Goal: Transaction & Acquisition: Purchase product/service

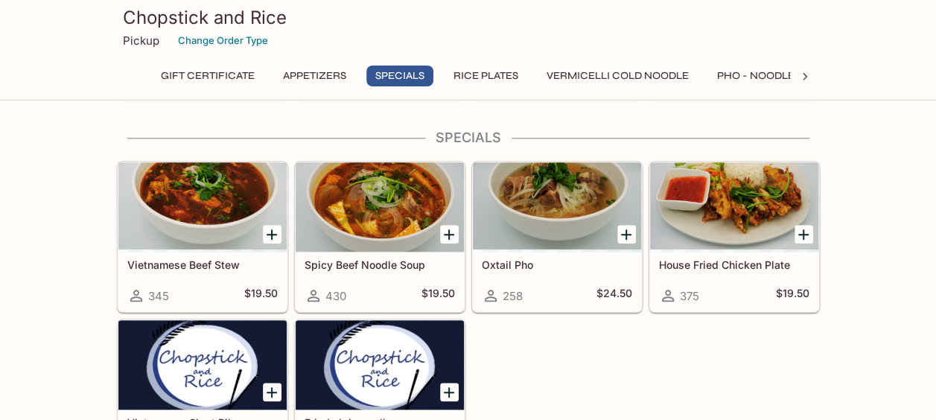
scroll to position [563, 0]
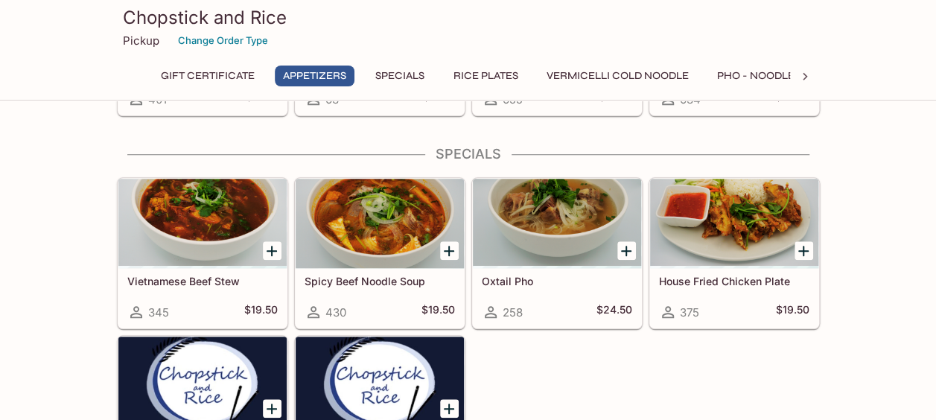
click at [444, 256] on div at bounding box center [449, 250] width 31 height 31
click at [446, 250] on icon "Add Spicy Beef Noodle Soup" at bounding box center [449, 251] width 18 height 18
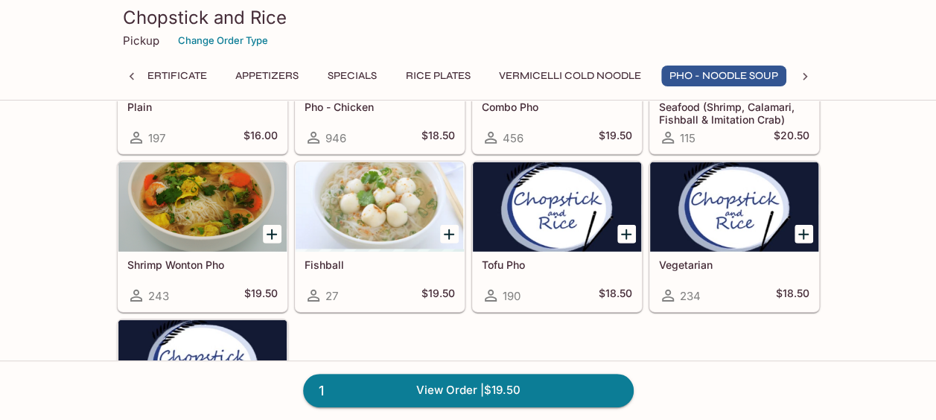
scroll to position [2167, 0]
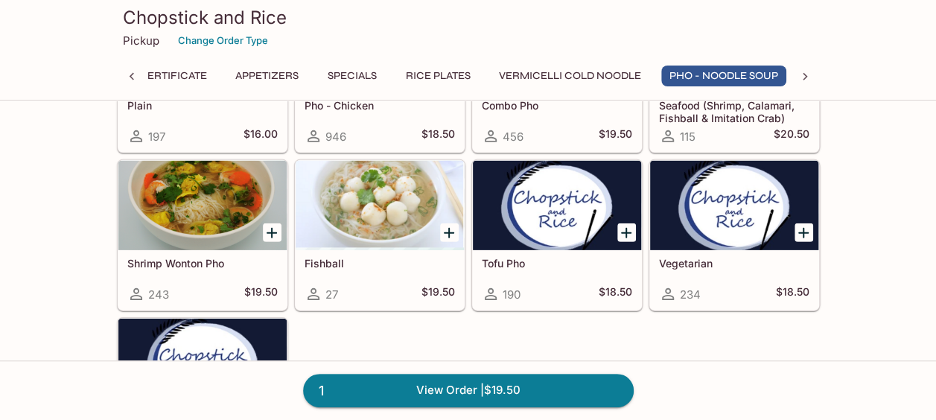
click at [267, 224] on icon "Add Shrimp Wonton Pho" at bounding box center [272, 233] width 18 height 18
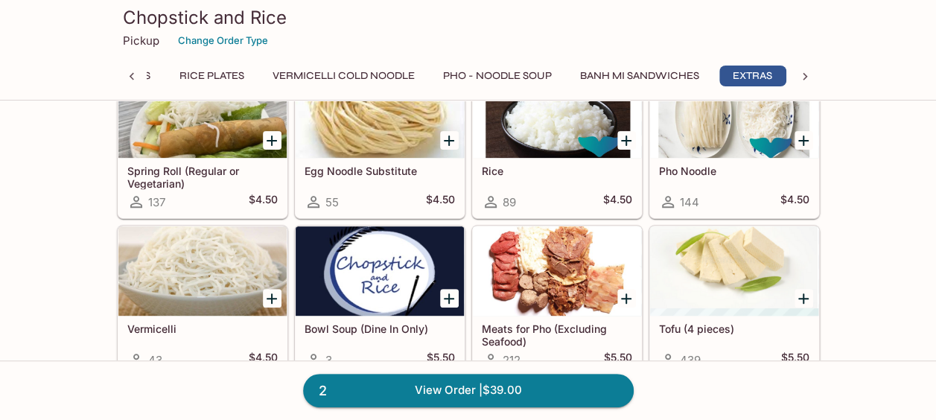
scroll to position [3006, 0]
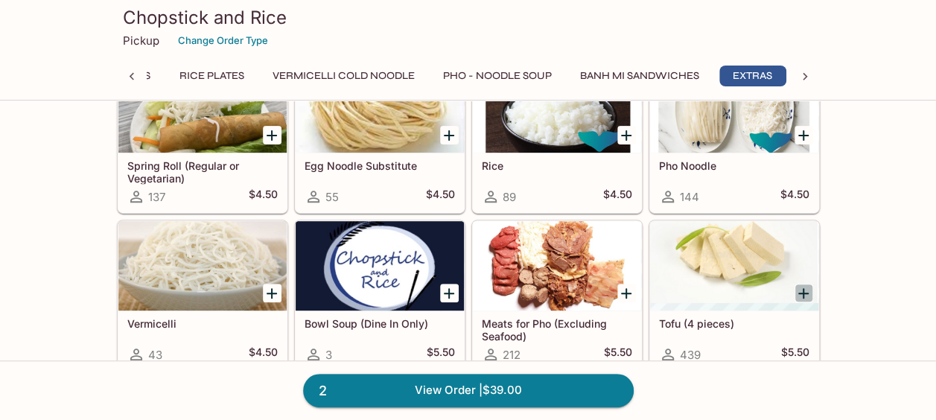
click at [803, 284] on icon "Add Tofu (4 pieces)" at bounding box center [804, 293] width 18 height 18
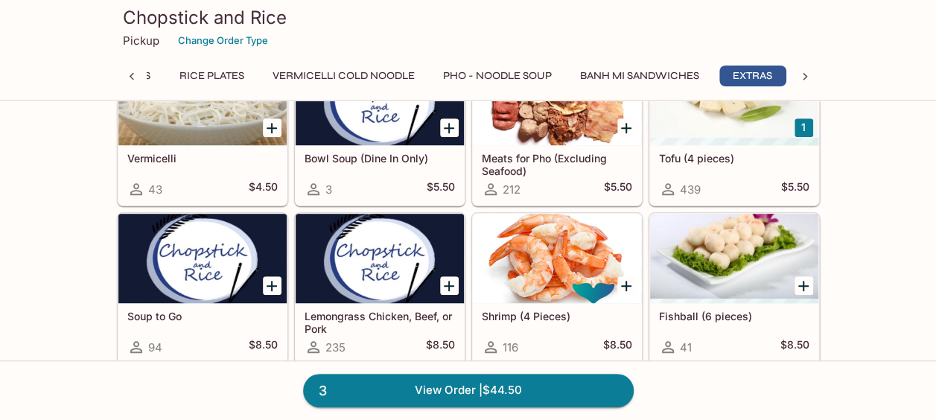
scroll to position [3188, 0]
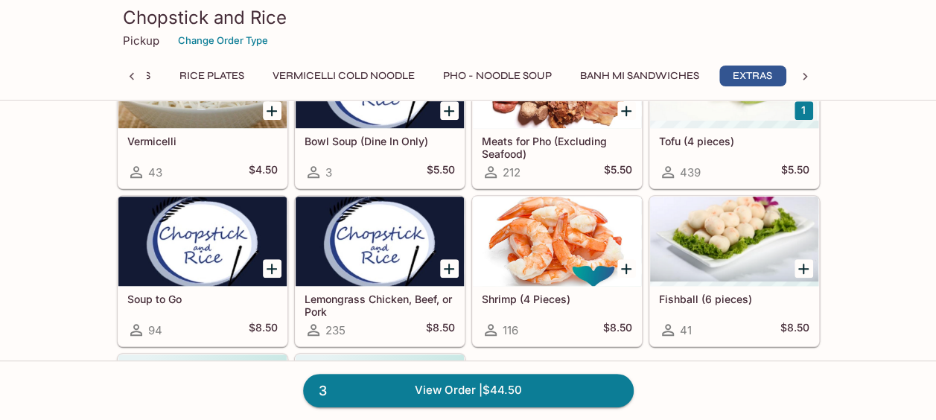
click at [445, 264] on icon "Add Lemongrass Chicken, Beef, or Pork" at bounding box center [449, 269] width 10 height 10
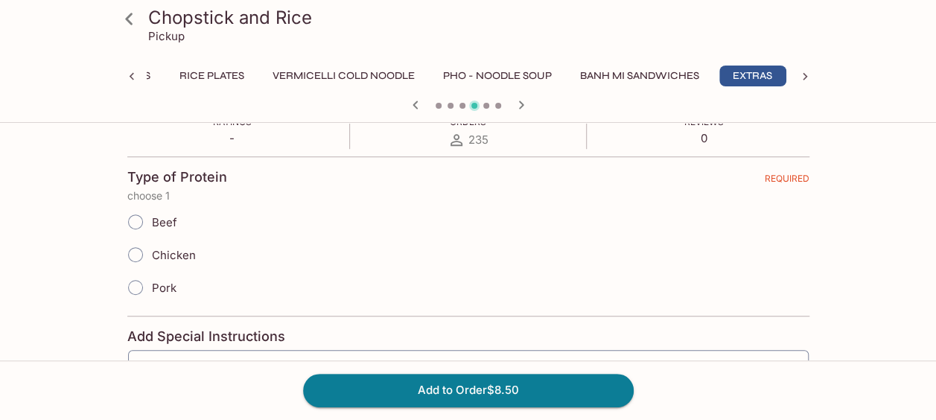
scroll to position [282, 0]
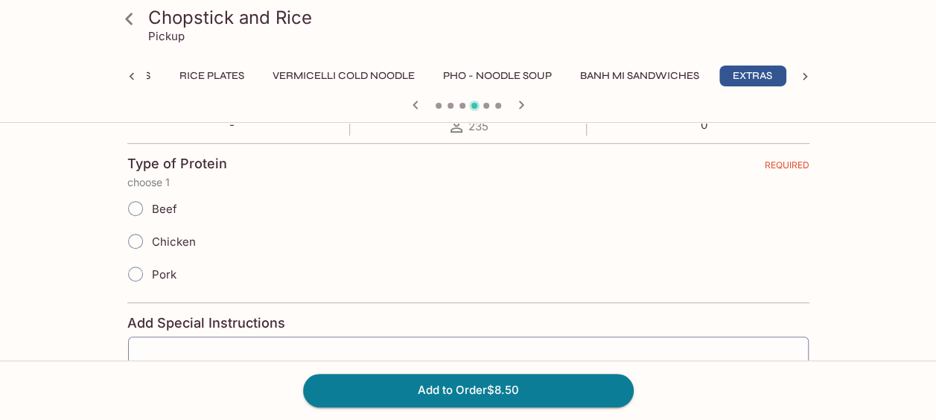
click at [133, 270] on input "Pork" at bounding box center [135, 273] width 31 height 31
click at [139, 274] on input "Pork" at bounding box center [135, 273] width 31 height 31
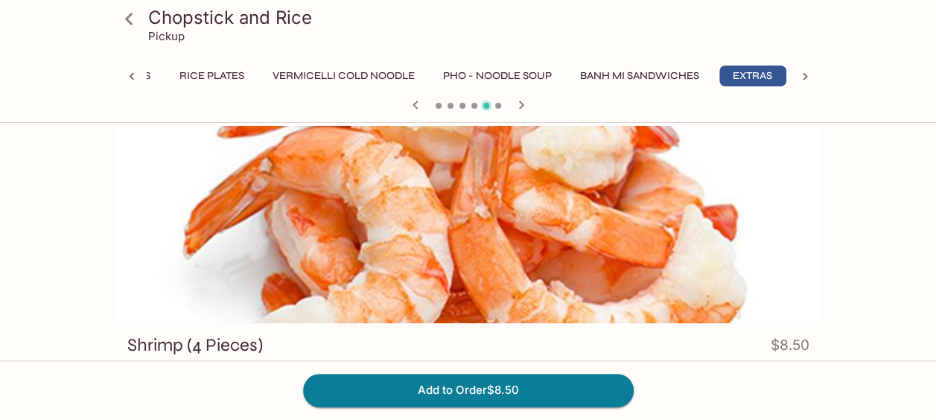
scroll to position [0, 0]
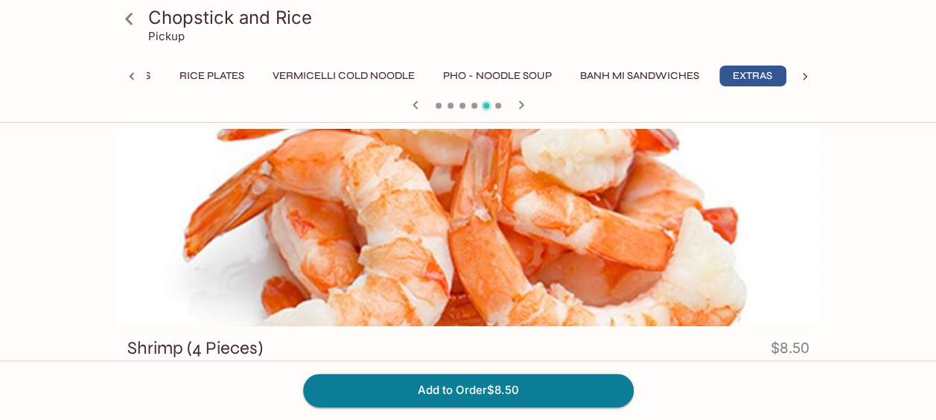
click at [130, 79] on icon at bounding box center [131, 76] width 15 height 15
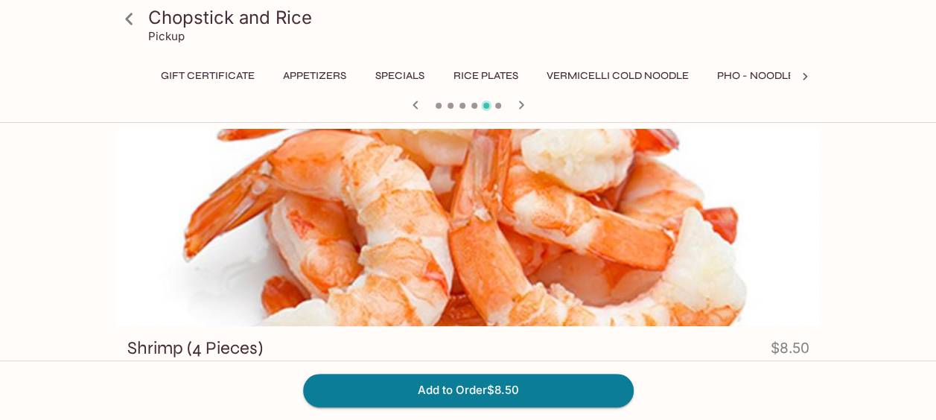
click at [134, 27] on icon at bounding box center [129, 19] width 26 height 26
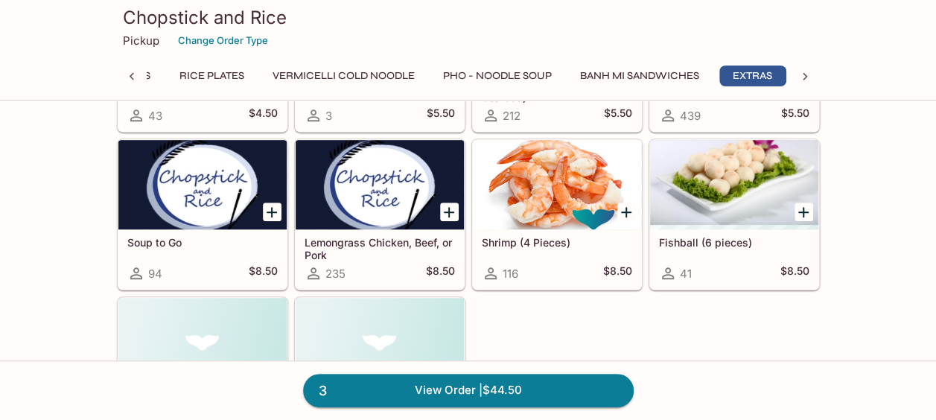
click at [445, 203] on icon "Add Lemongrass Chicken, Beef, or Pork" at bounding box center [449, 212] width 18 height 18
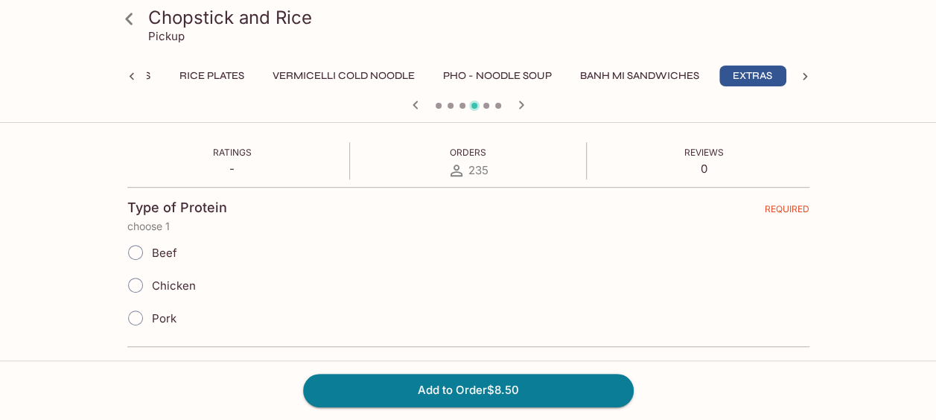
click at [134, 314] on input "Pork" at bounding box center [135, 317] width 31 height 31
click at [133, 319] on input "Pork" at bounding box center [135, 317] width 31 height 31
radio input "true"
click at [473, 395] on button "Add to Order $8.50" at bounding box center [468, 390] width 331 height 33
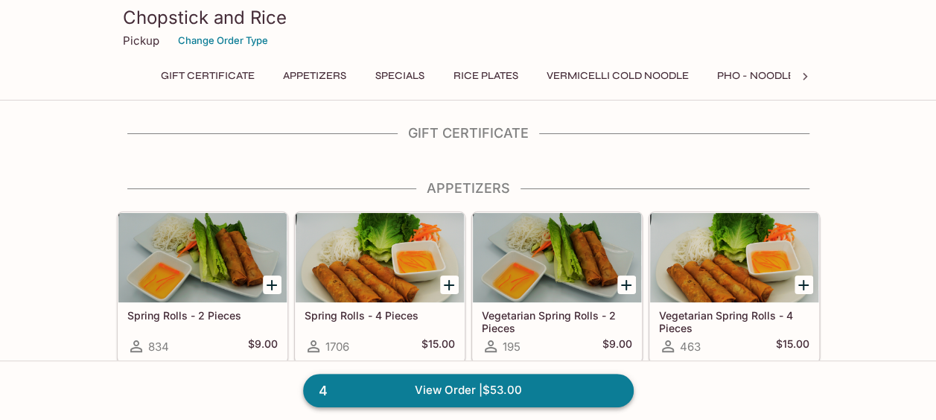
click at [533, 398] on link "4 View Order | $53.00" at bounding box center [468, 390] width 331 height 33
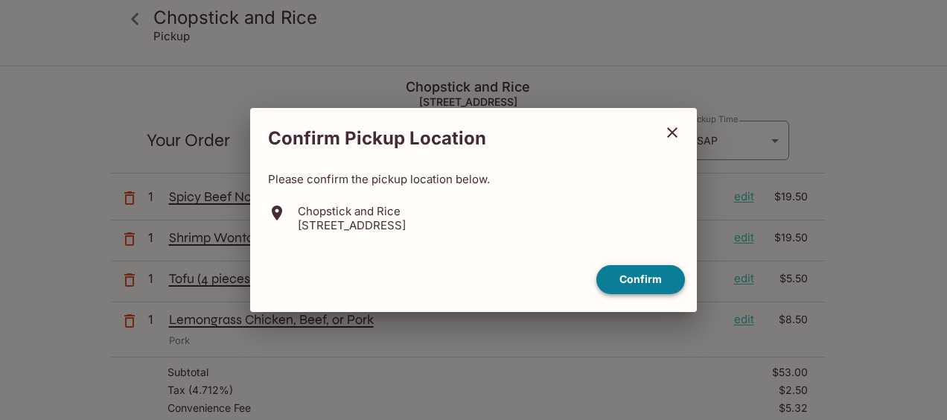
click at [655, 290] on button "Confirm" at bounding box center [640, 279] width 89 height 29
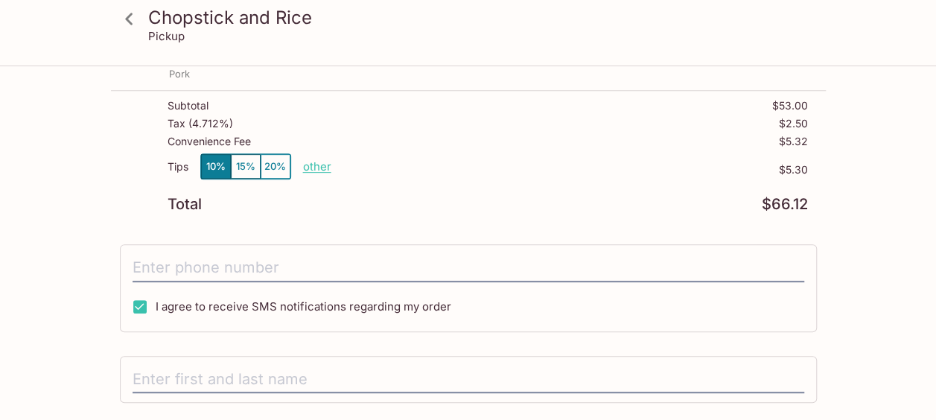
click at [305, 168] on p "other" at bounding box center [317, 166] width 28 height 14
type input "4.00"
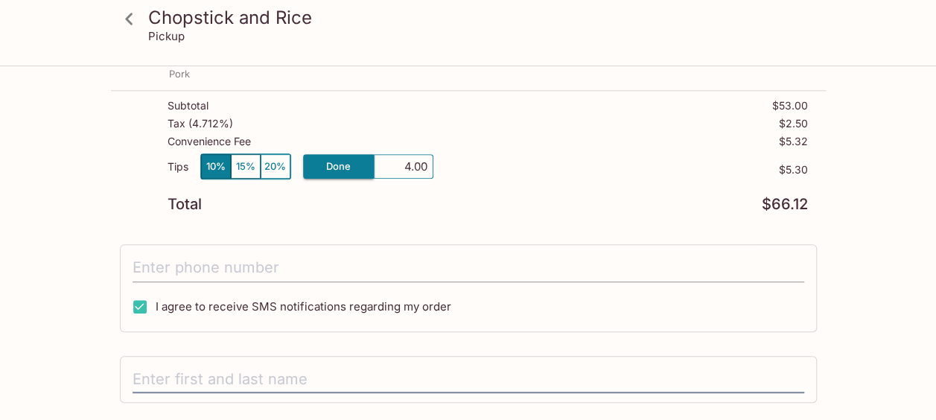
click at [336, 258] on input "tel" at bounding box center [469, 268] width 672 height 28
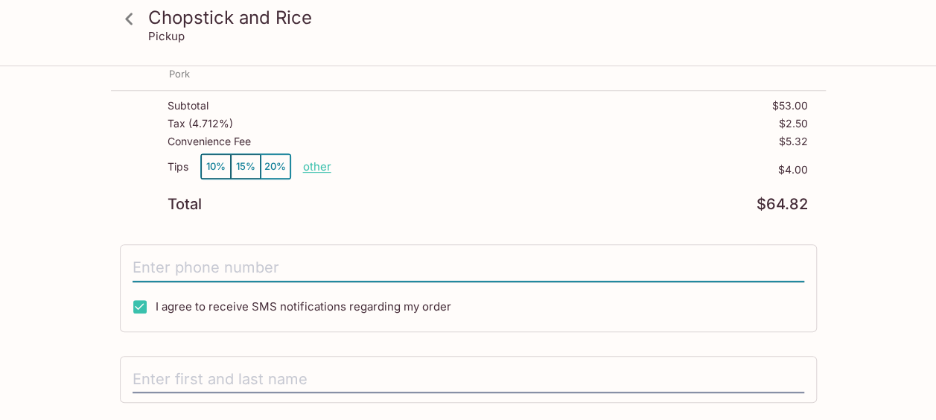
type input "[PHONE_NUMBER]"
type input "[PERSON_NAME] [PERSON_NAME]"
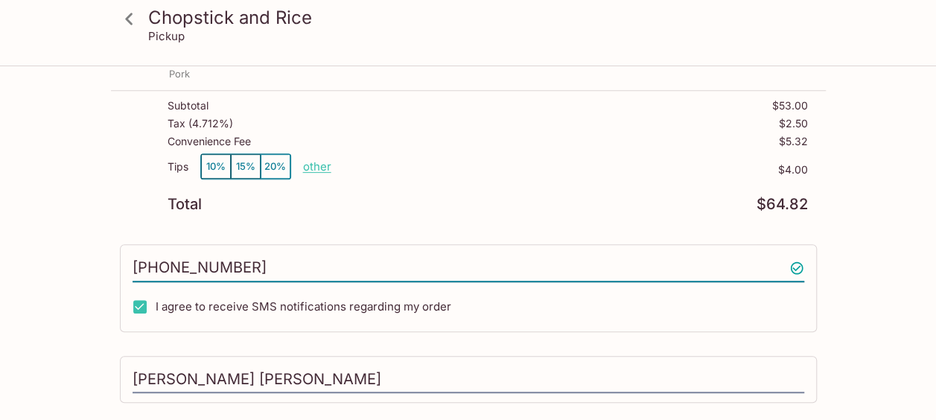
type input "8086995021"
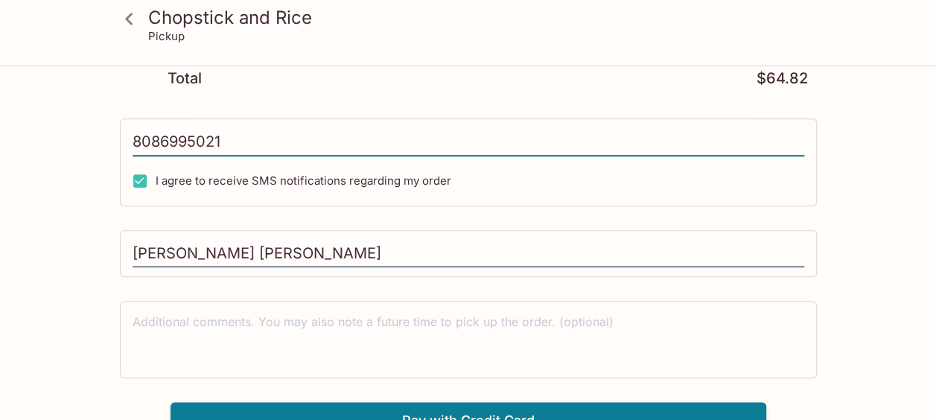
scroll to position [394, 0]
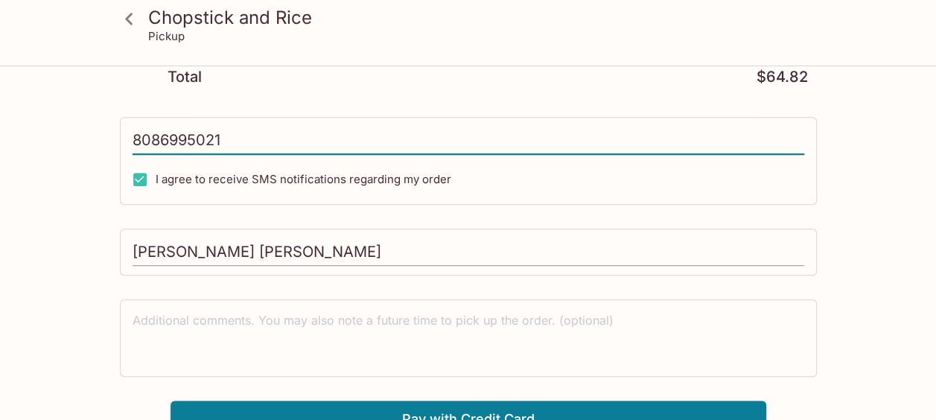
click at [467, 255] on input "[PERSON_NAME] [PERSON_NAME]" at bounding box center [469, 252] width 672 height 28
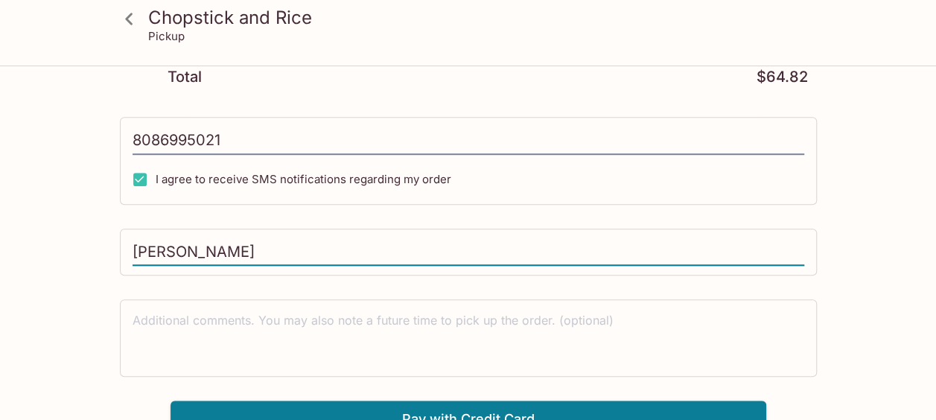
scroll to position [407, 0]
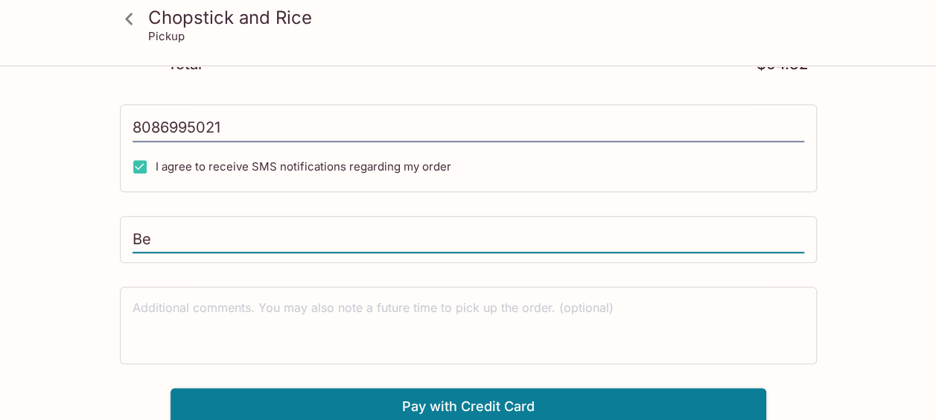
type input "B"
type input "[PERSON_NAME]"
click at [488, 401] on button "Pay with Credit Card" at bounding box center [469, 406] width 596 height 37
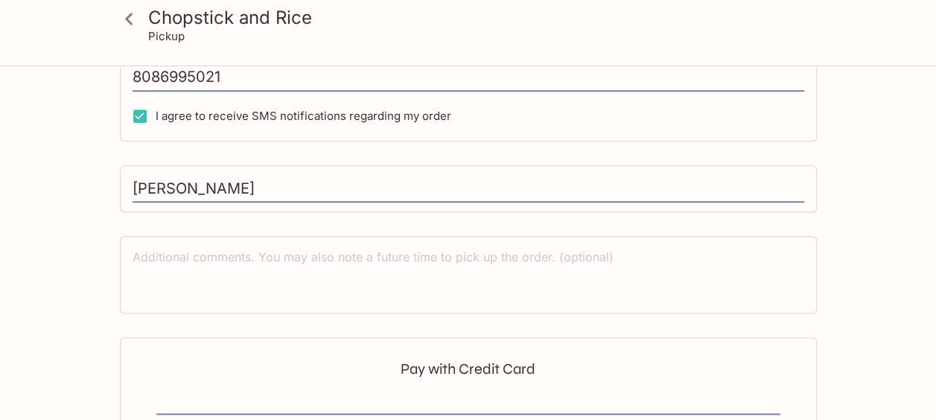
type input "[PHONE_NUMBER]"
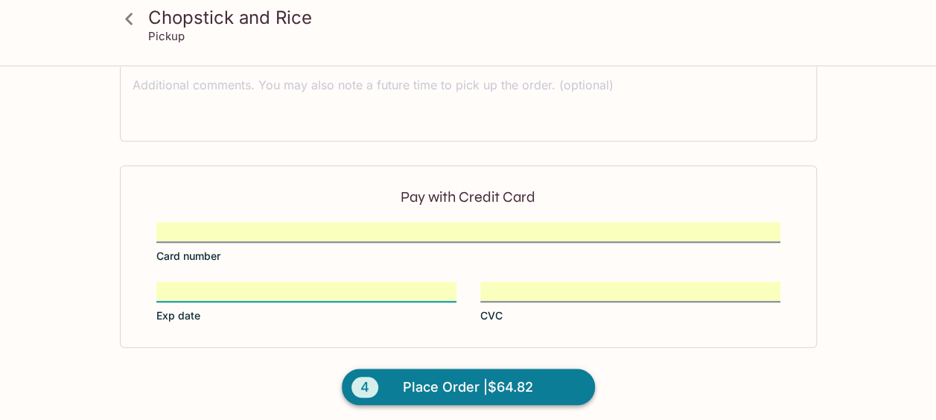
click at [446, 395] on button "4 Place Order | $64.82" at bounding box center [468, 387] width 253 height 37
